Goal: Find specific page/section: Find specific page/section

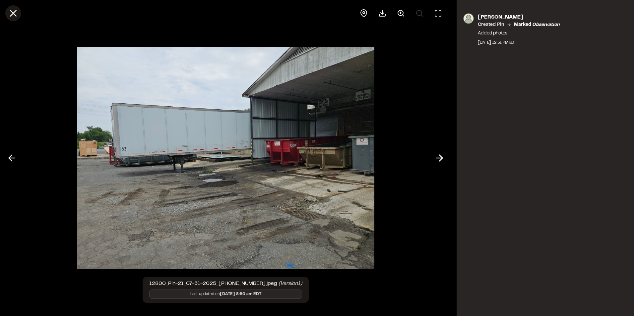
click at [17, 13] on icon at bounding box center [13, 13] width 11 height 11
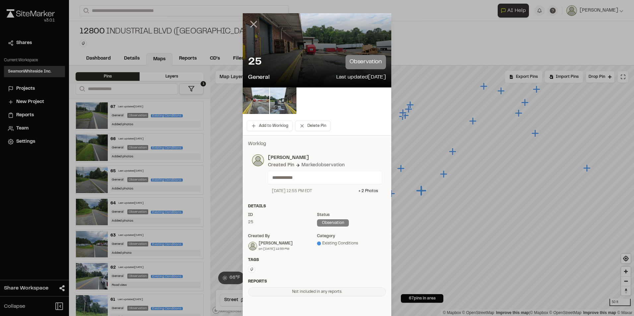
click at [248, 23] on icon at bounding box center [253, 24] width 11 height 11
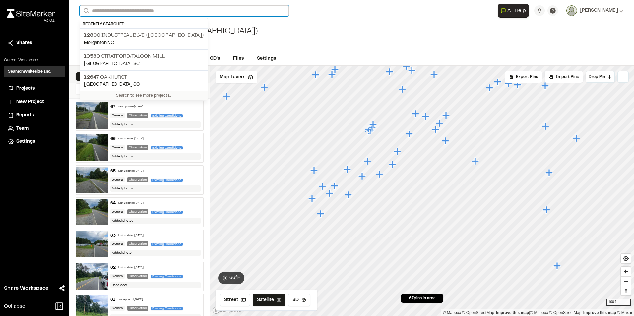
click at [130, 9] on input "Search" at bounding box center [184, 10] width 209 height 11
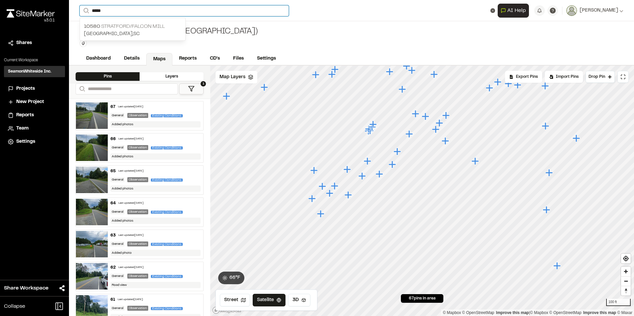
type input "*****"
click at [123, 29] on p "10580 [GEOGRAPHIC_DATA]/falcon mill" at bounding box center [133, 27] width 98 height 8
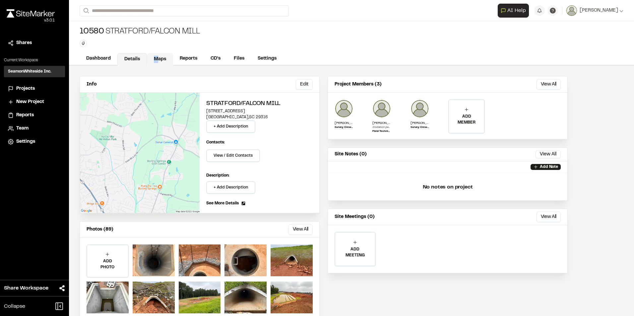
click at [156, 59] on link "Maps" at bounding box center [160, 59] width 26 height 13
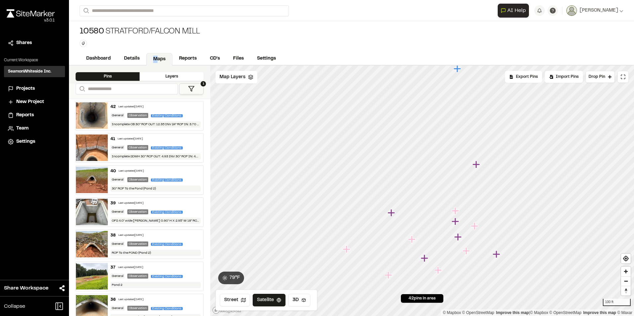
click at [457, 238] on icon "Map marker" at bounding box center [457, 237] width 7 height 7
